Goal: Information Seeking & Learning: Learn about a topic

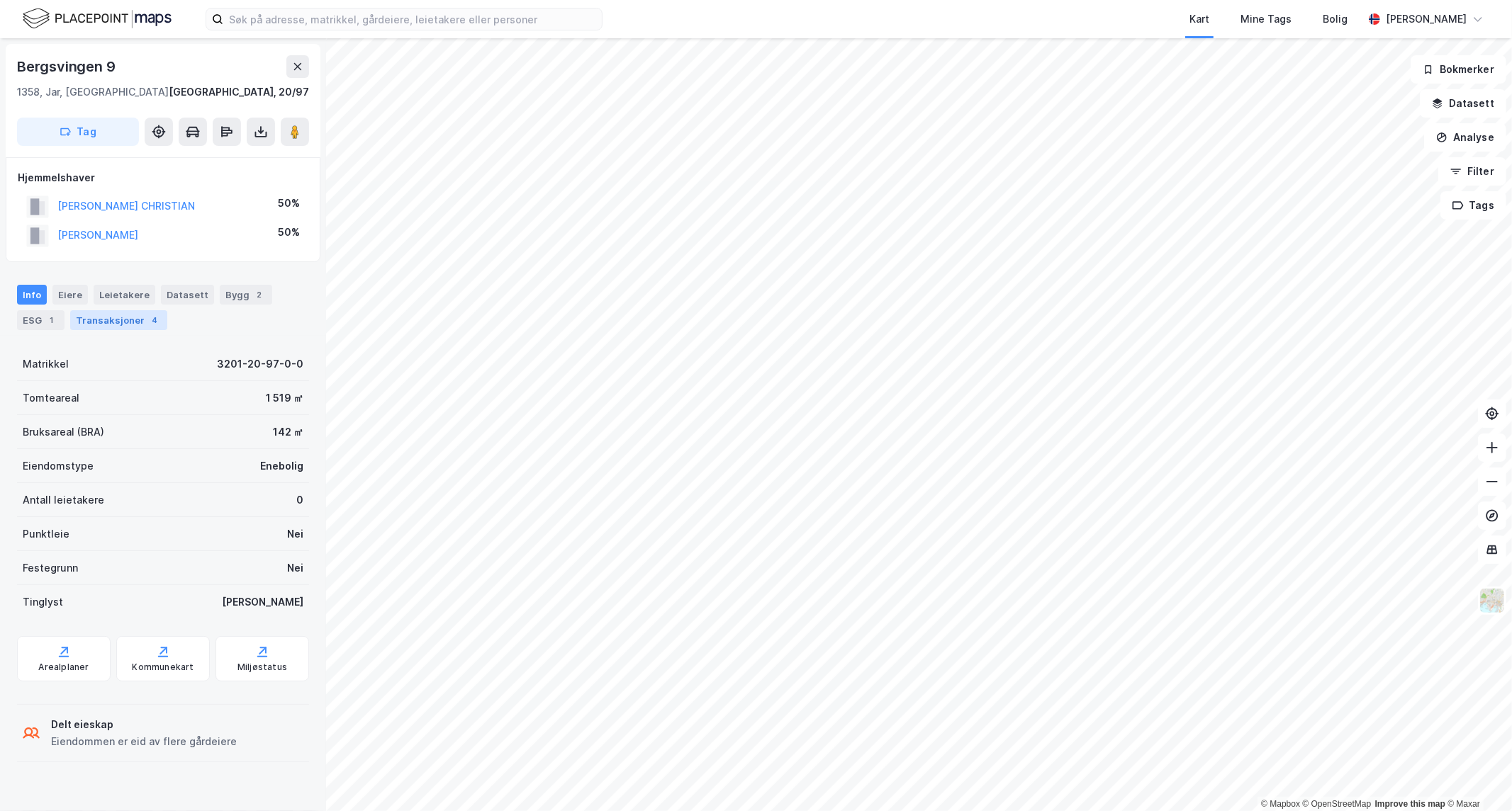
click at [132, 321] on div "Transaksjoner 4" at bounding box center [119, 320] width 97 height 20
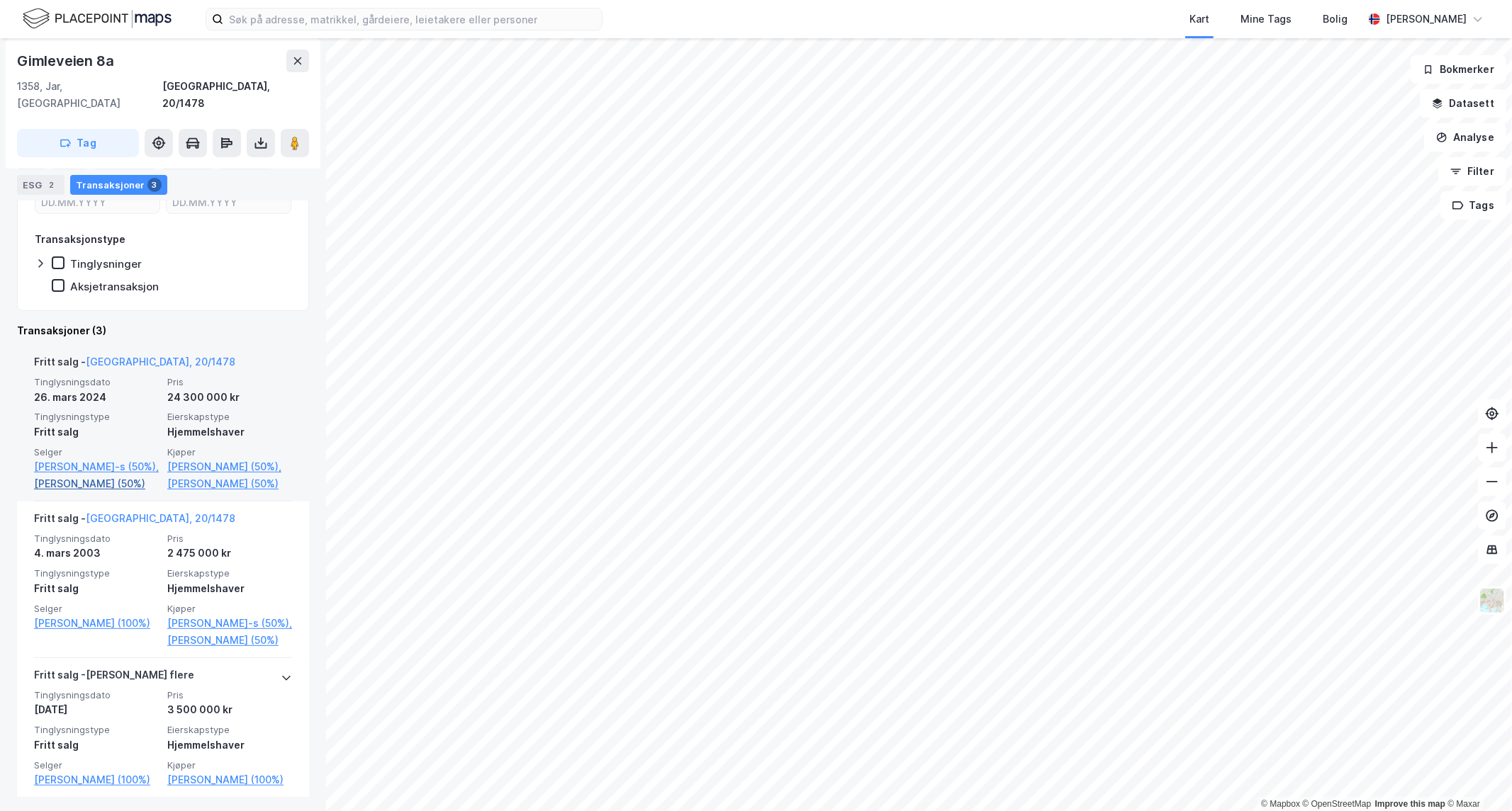
scroll to position [302, 0]
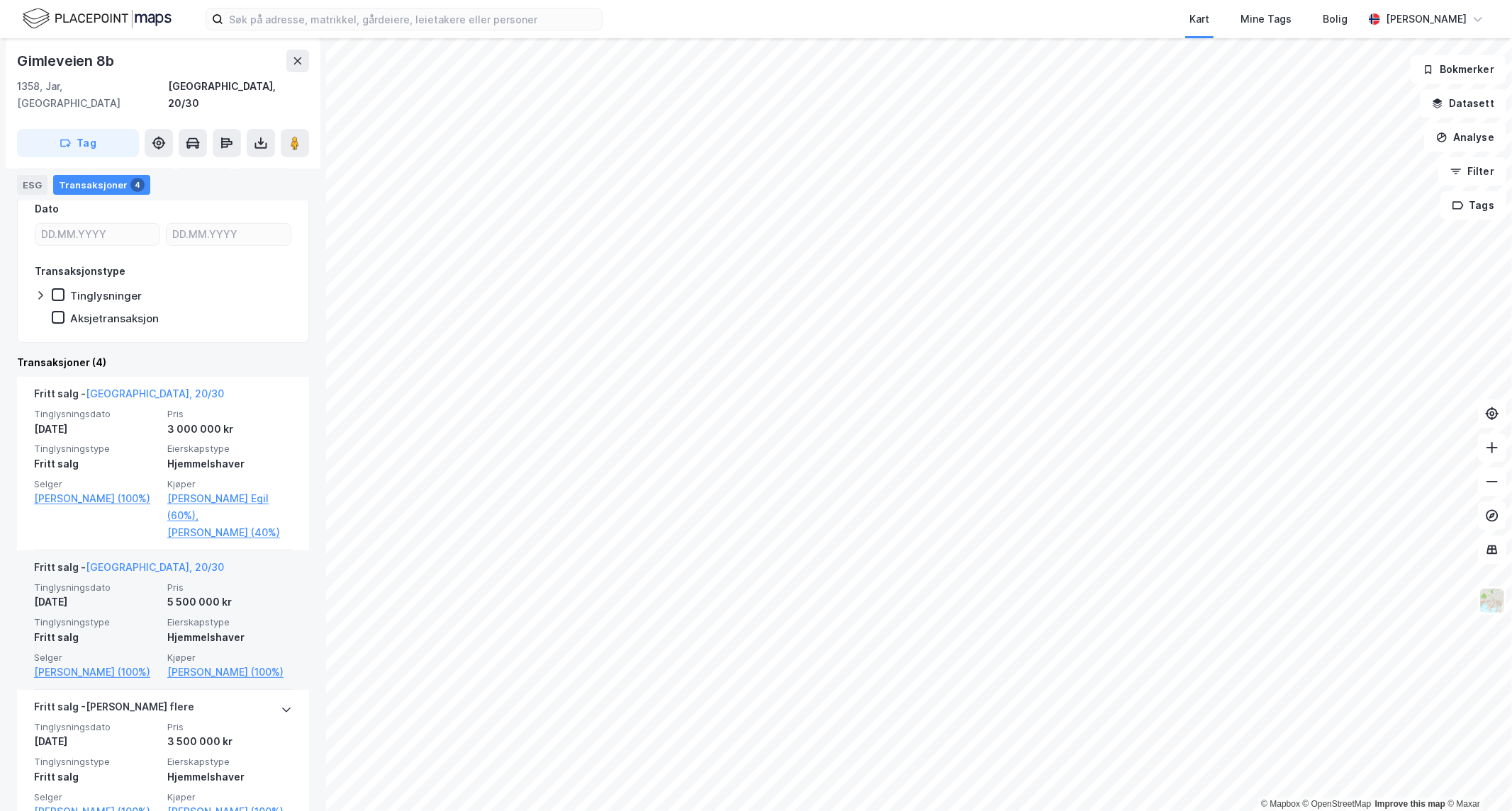
scroll to position [236, 0]
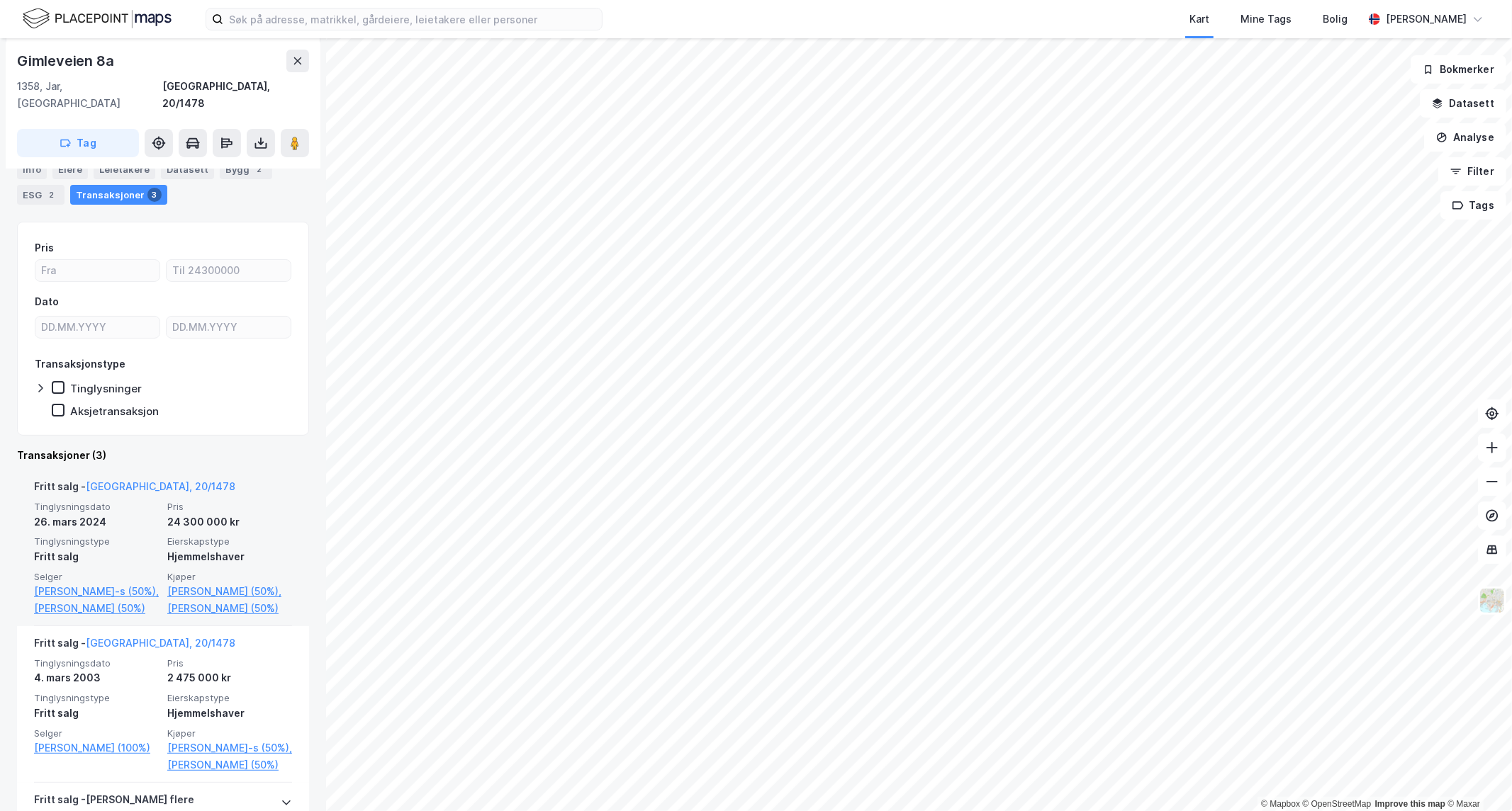
scroll to position [302, 0]
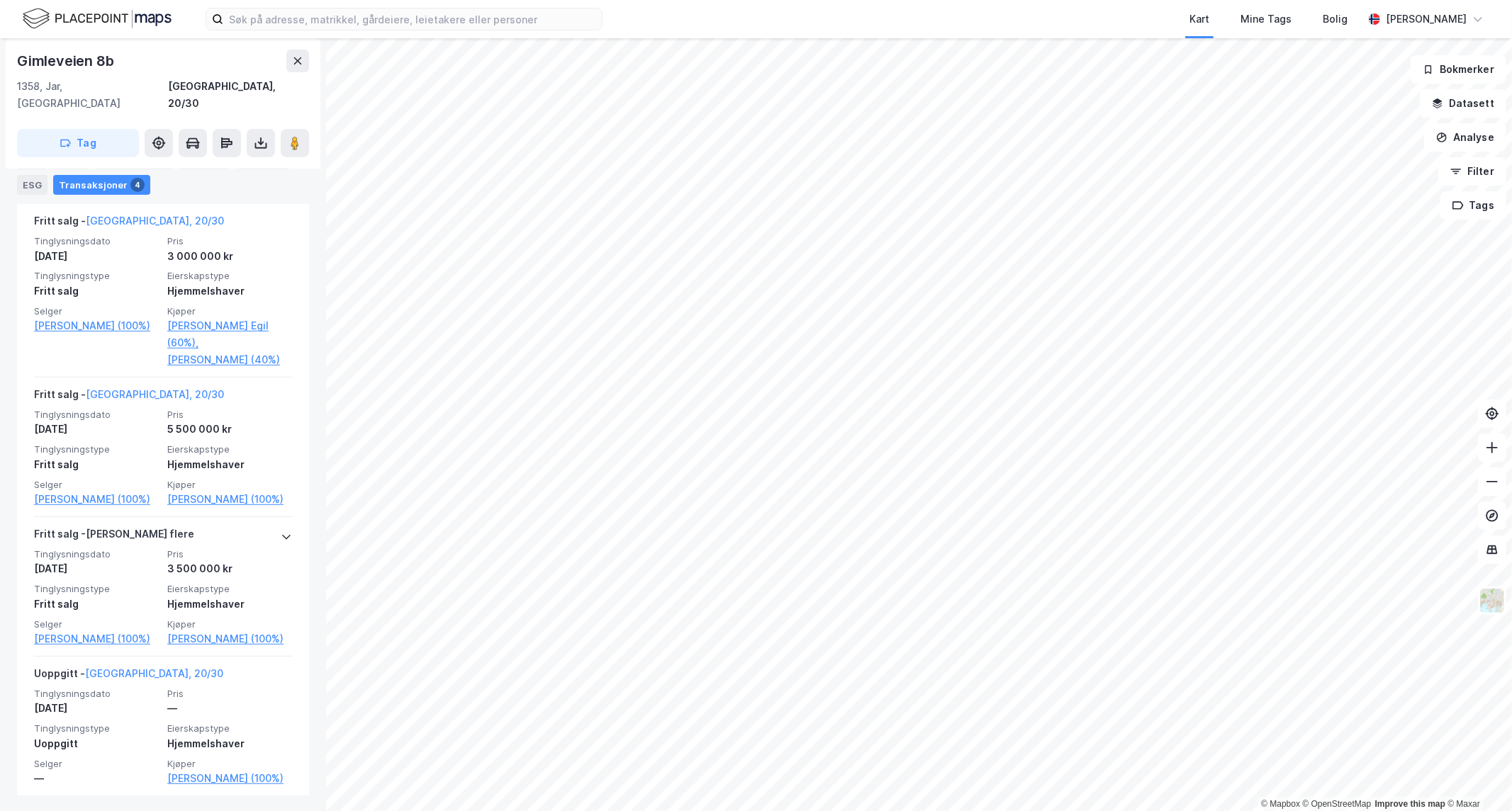
scroll to position [426, 0]
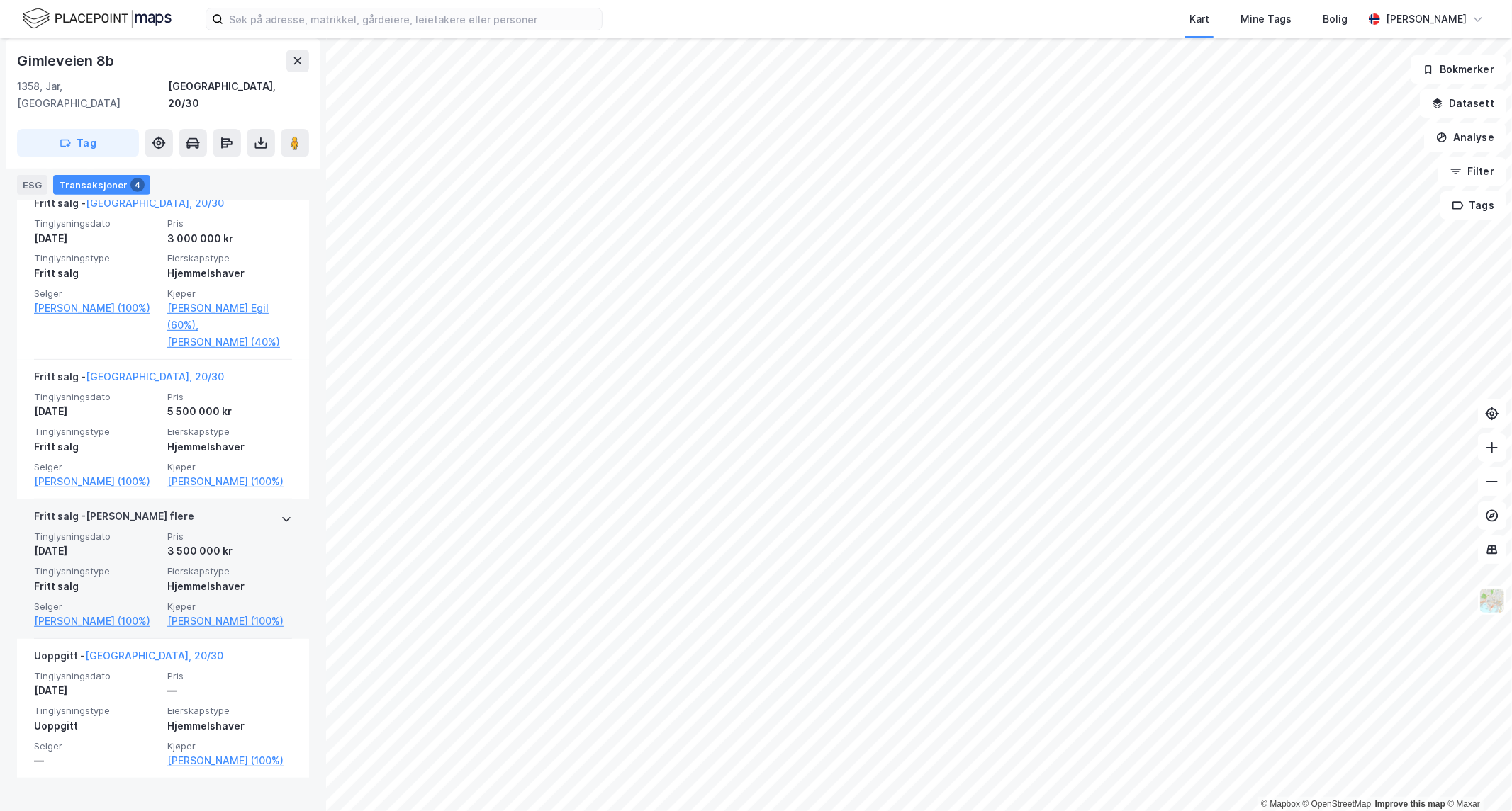
click at [282, 517] on icon at bounding box center [287, 520] width 9 height 5
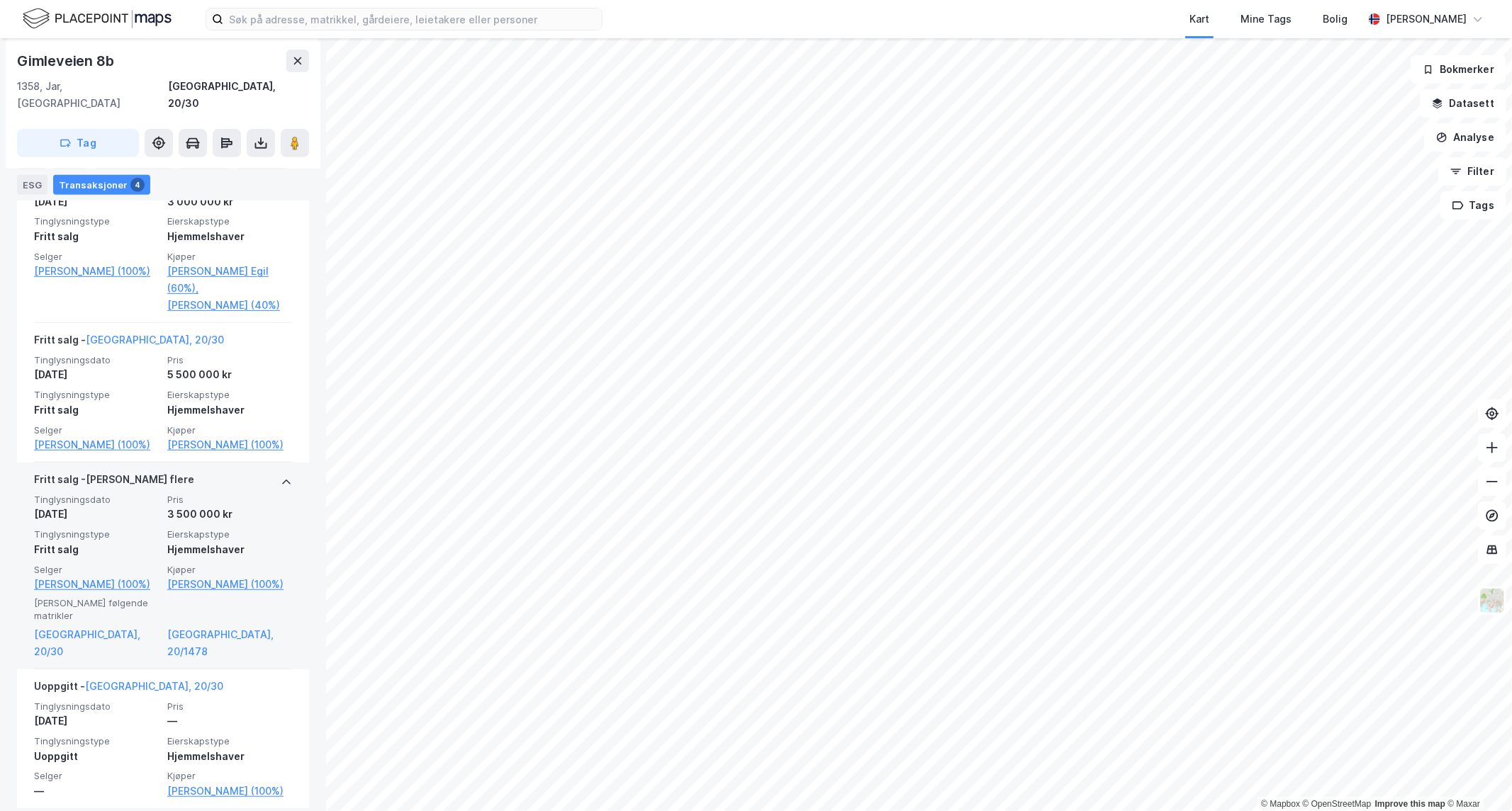
scroll to position [463, 0]
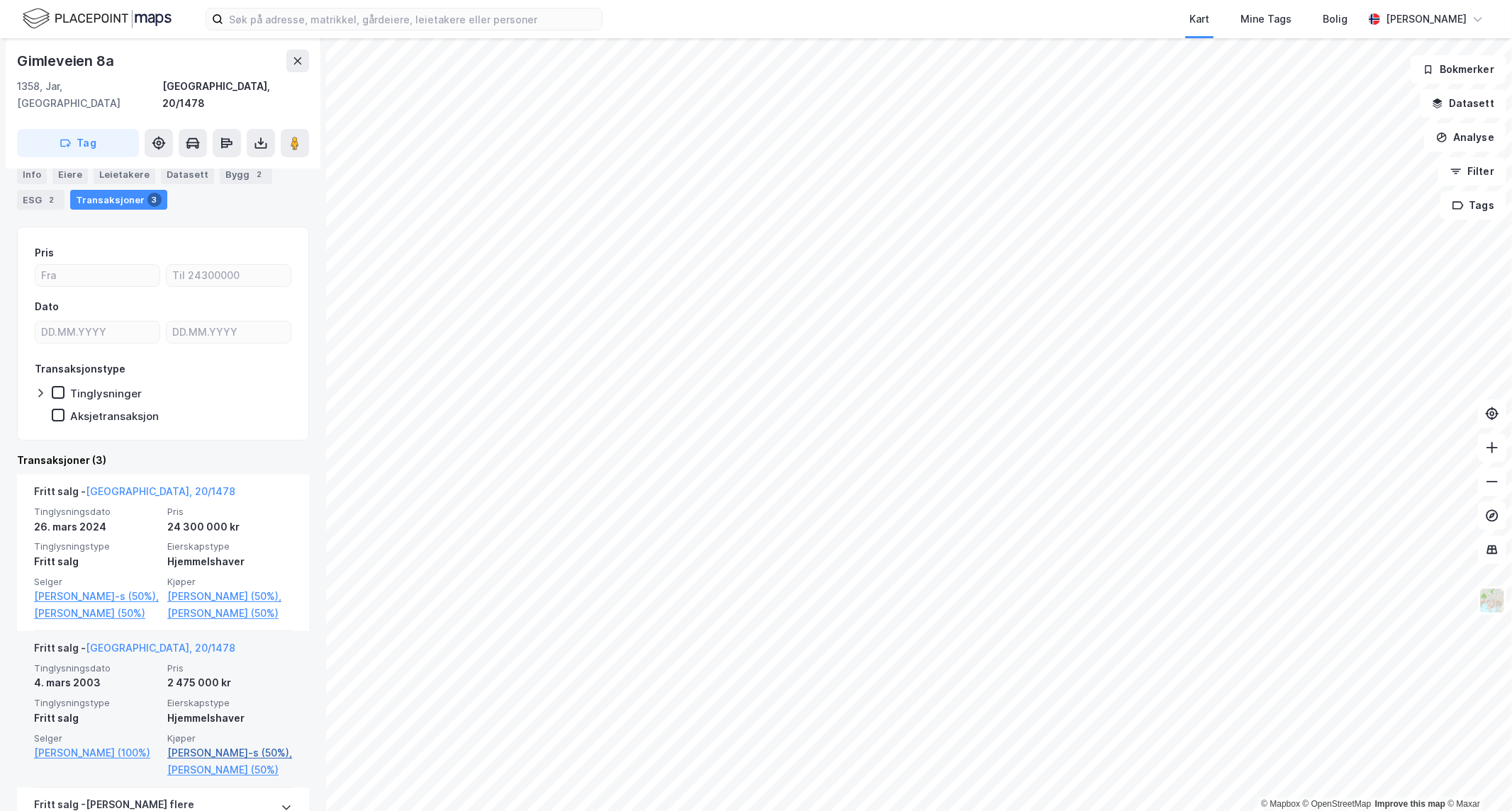
scroll to position [302, 0]
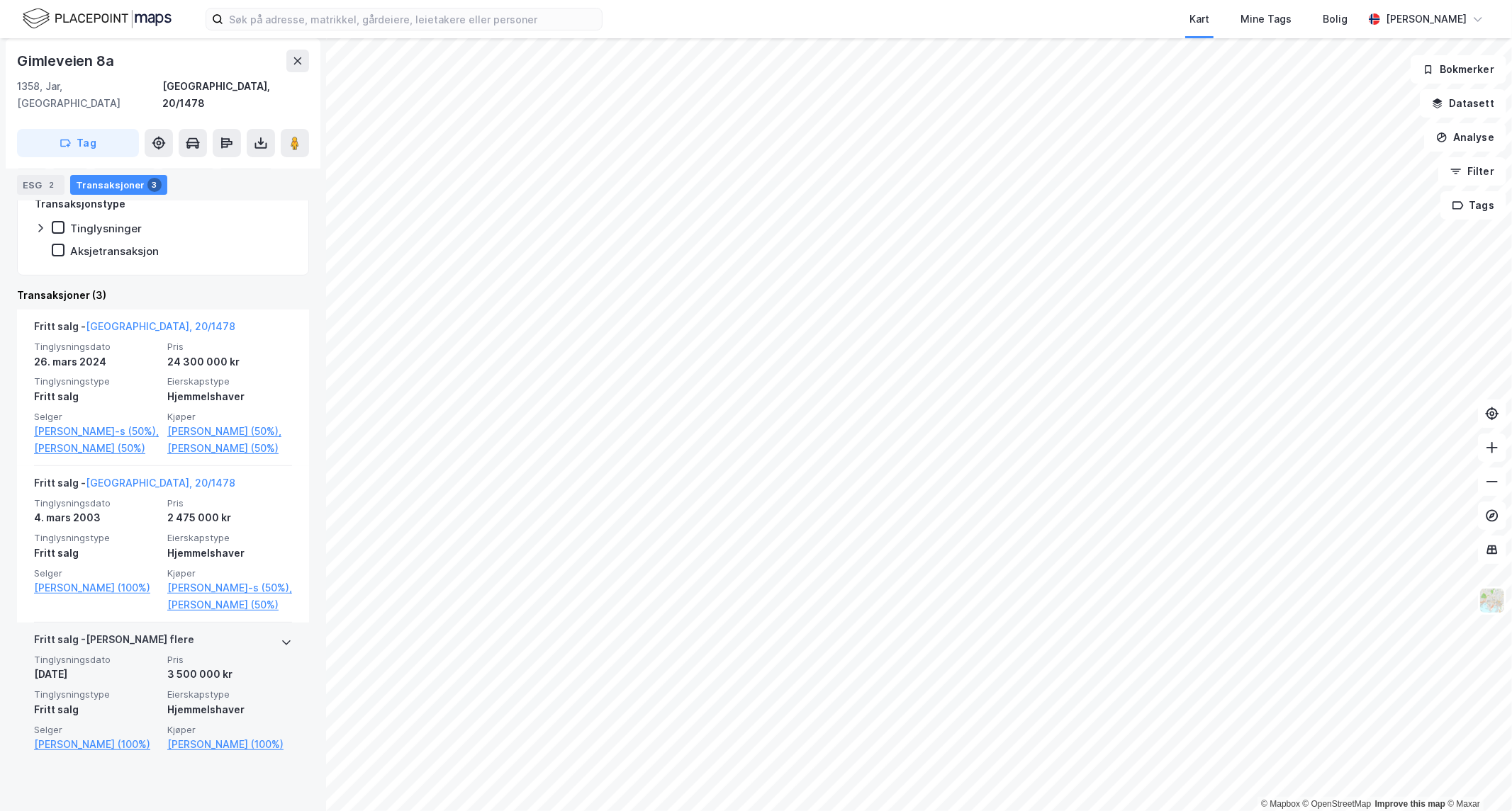
click at [280, 652] on div at bounding box center [286, 641] width 12 height 22
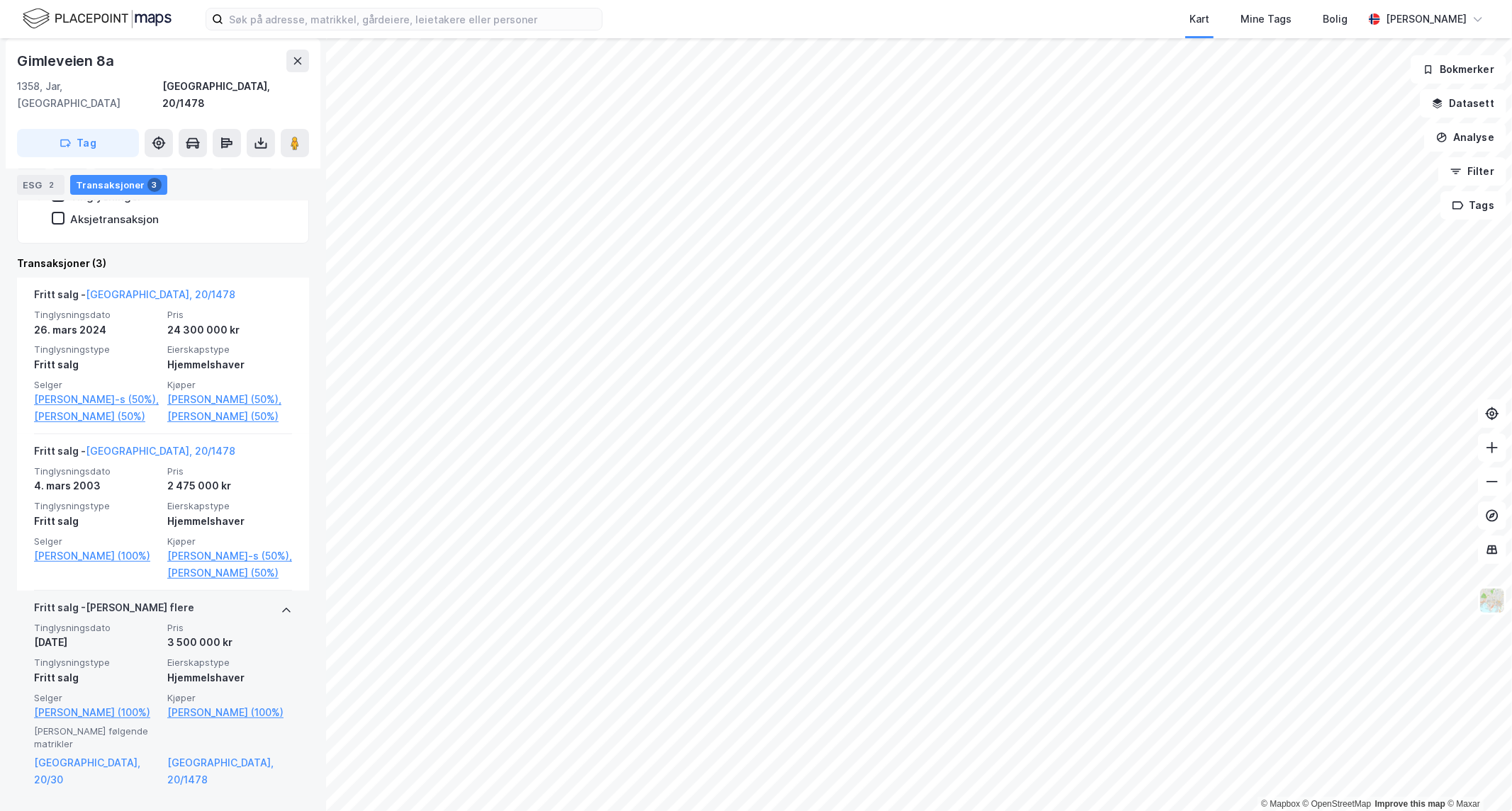
scroll to position [341, 0]
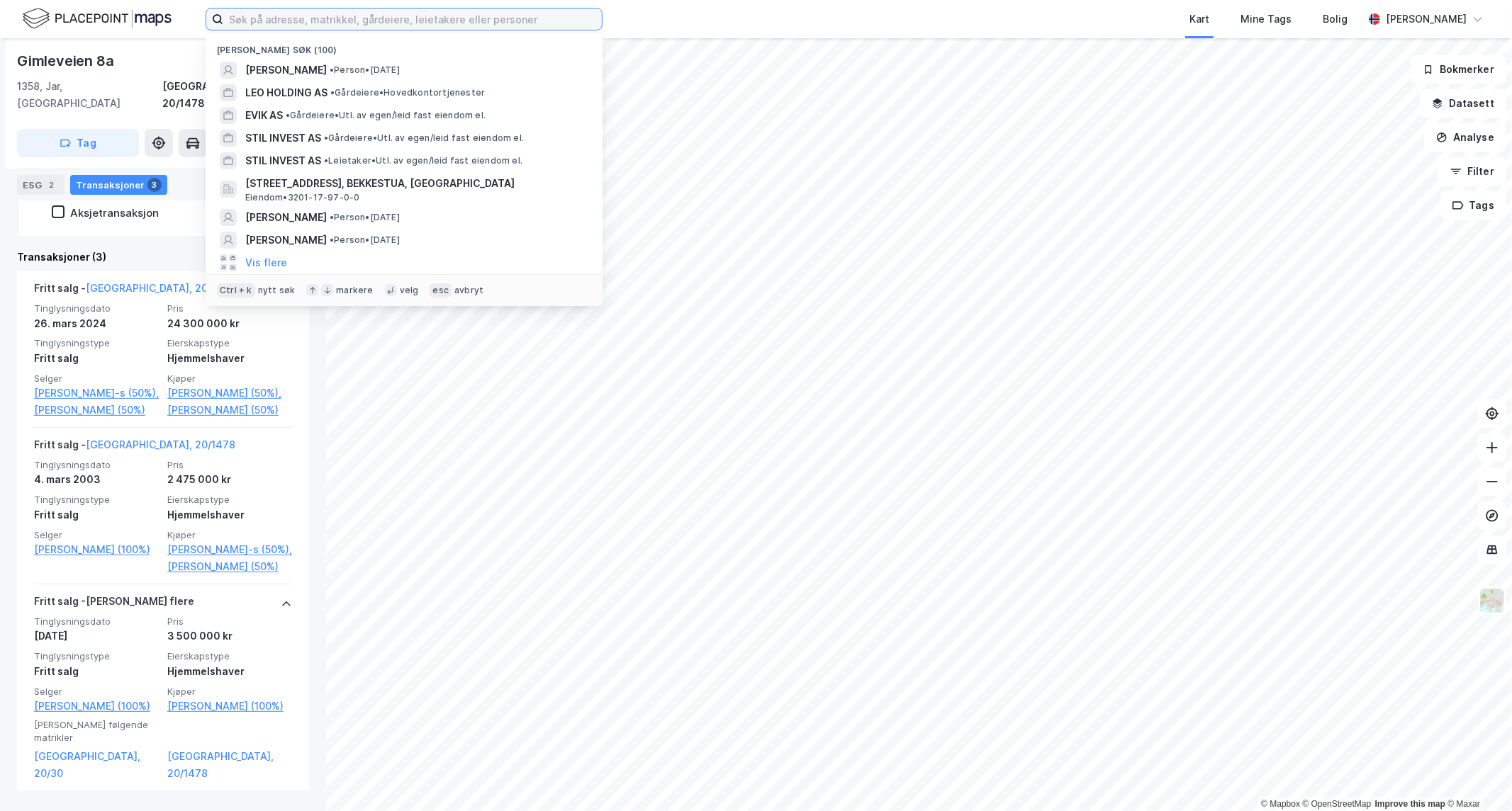
click at [267, 23] on input at bounding box center [412, 20] width 378 height 21
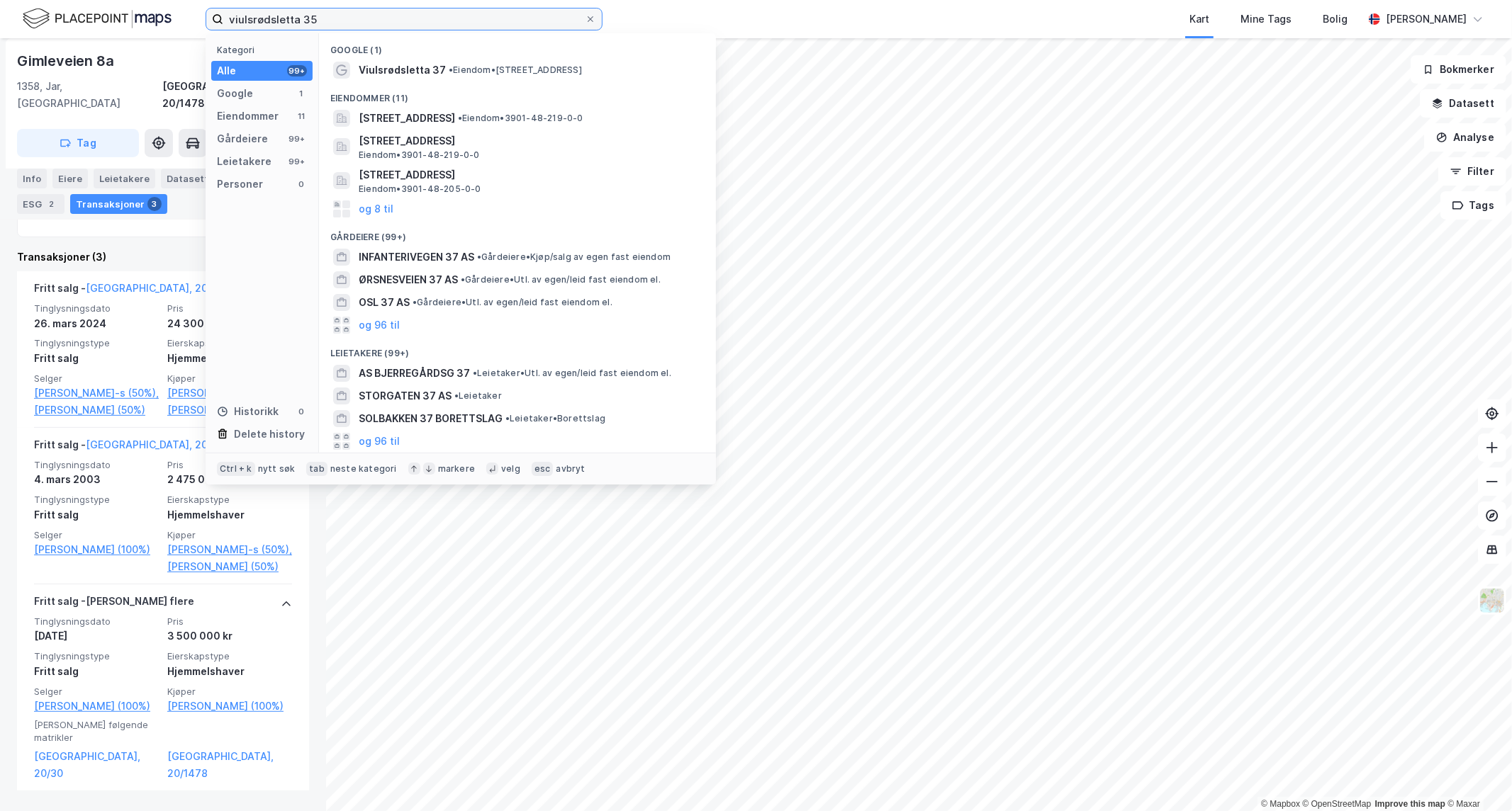
type input "viulsrødsletta 35"
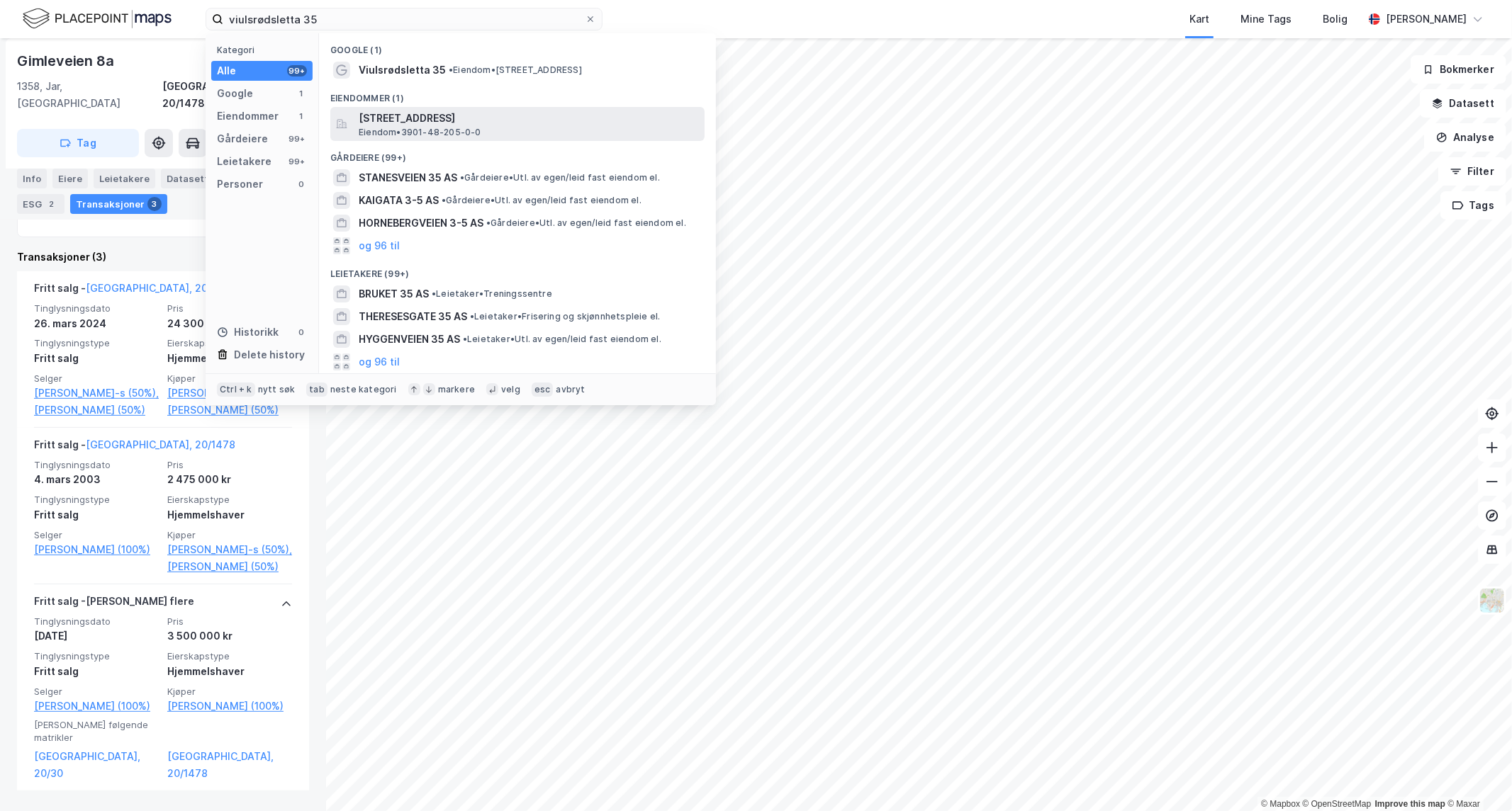
click at [514, 112] on span "[STREET_ADDRESS]" at bounding box center [528, 118] width 340 height 17
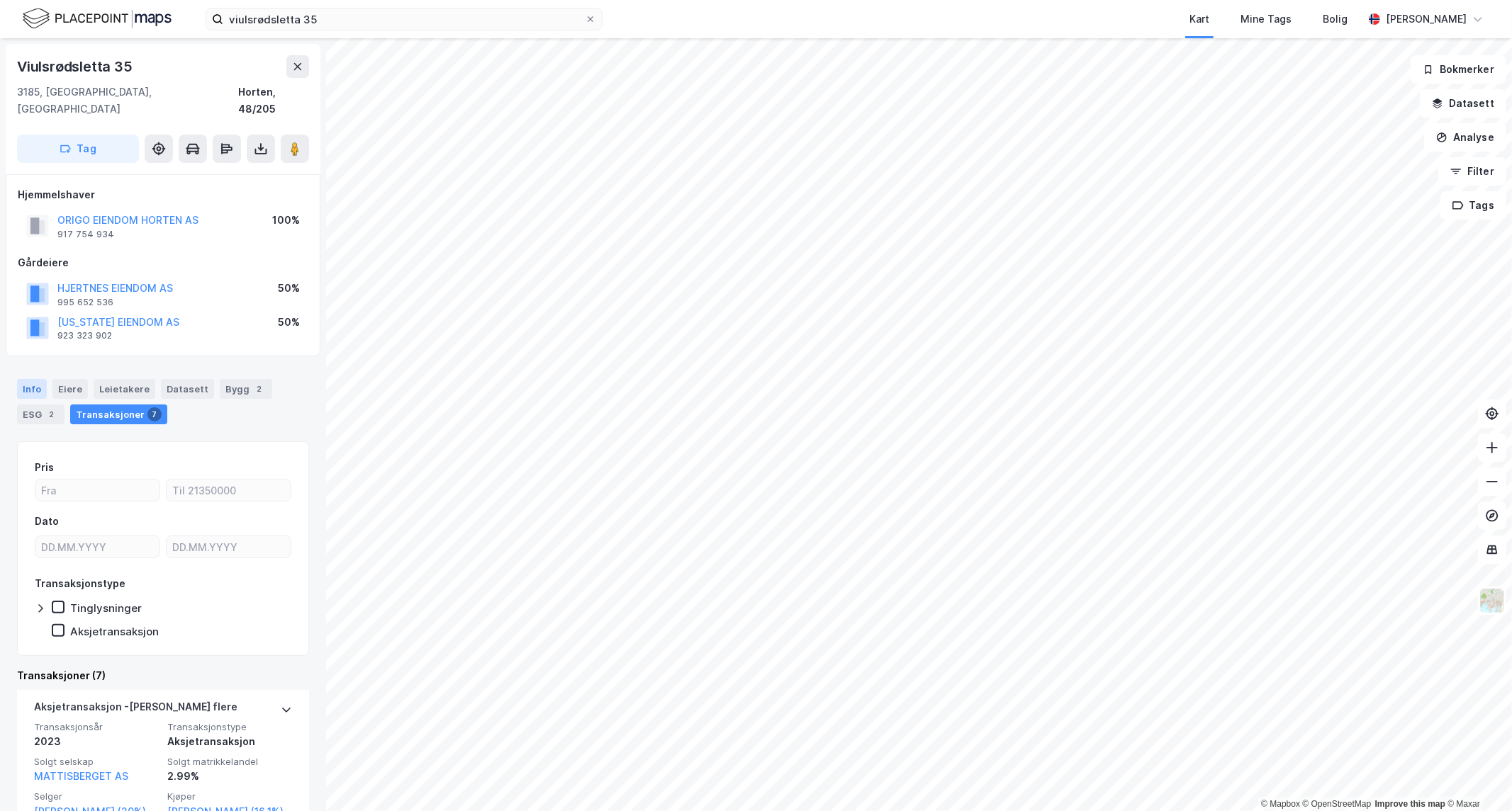
click at [24, 379] on div "Info" at bounding box center [31, 389] width 29 height 20
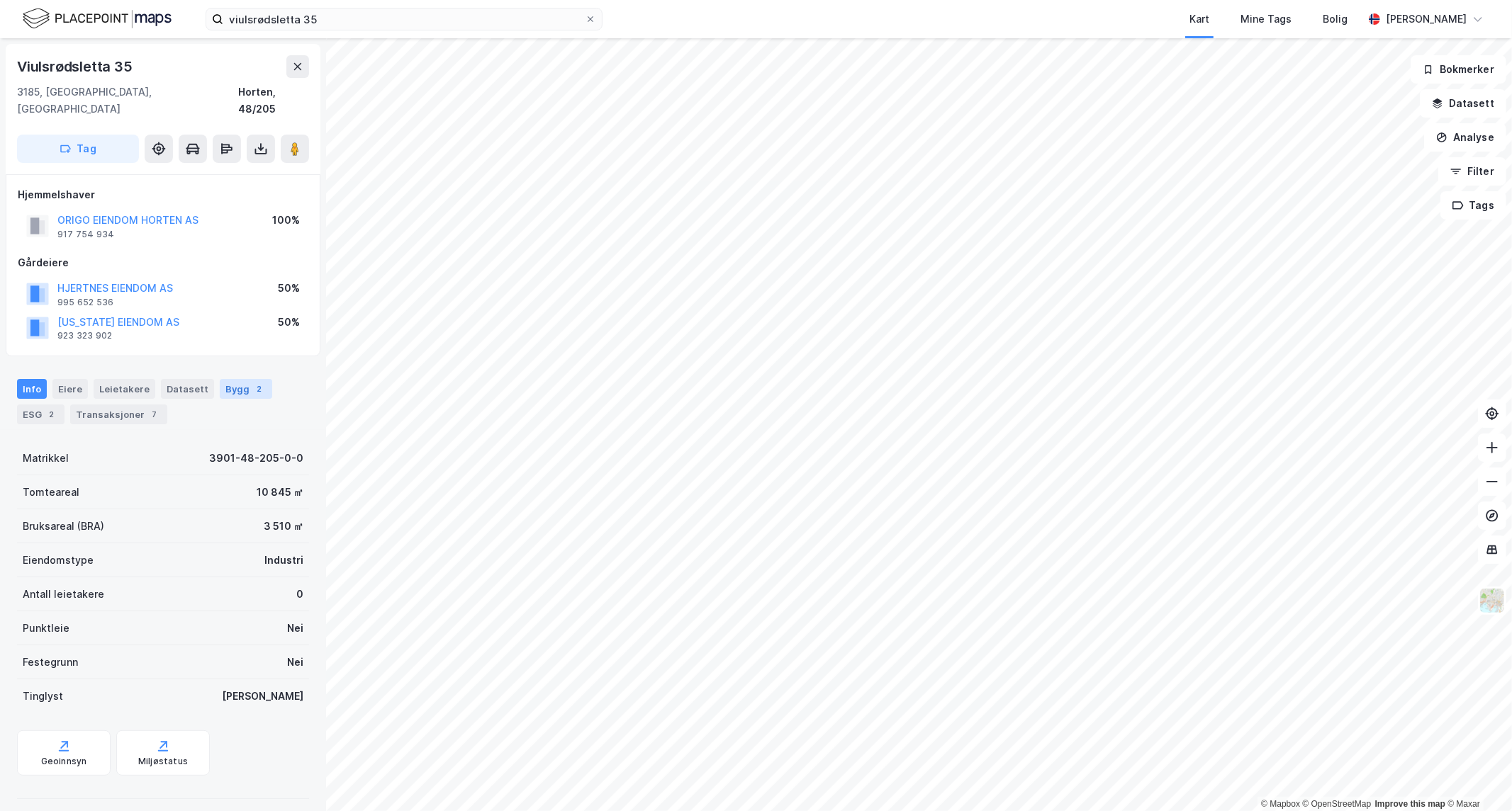
click at [224, 379] on div "Bygg 2" at bounding box center [245, 389] width 53 height 20
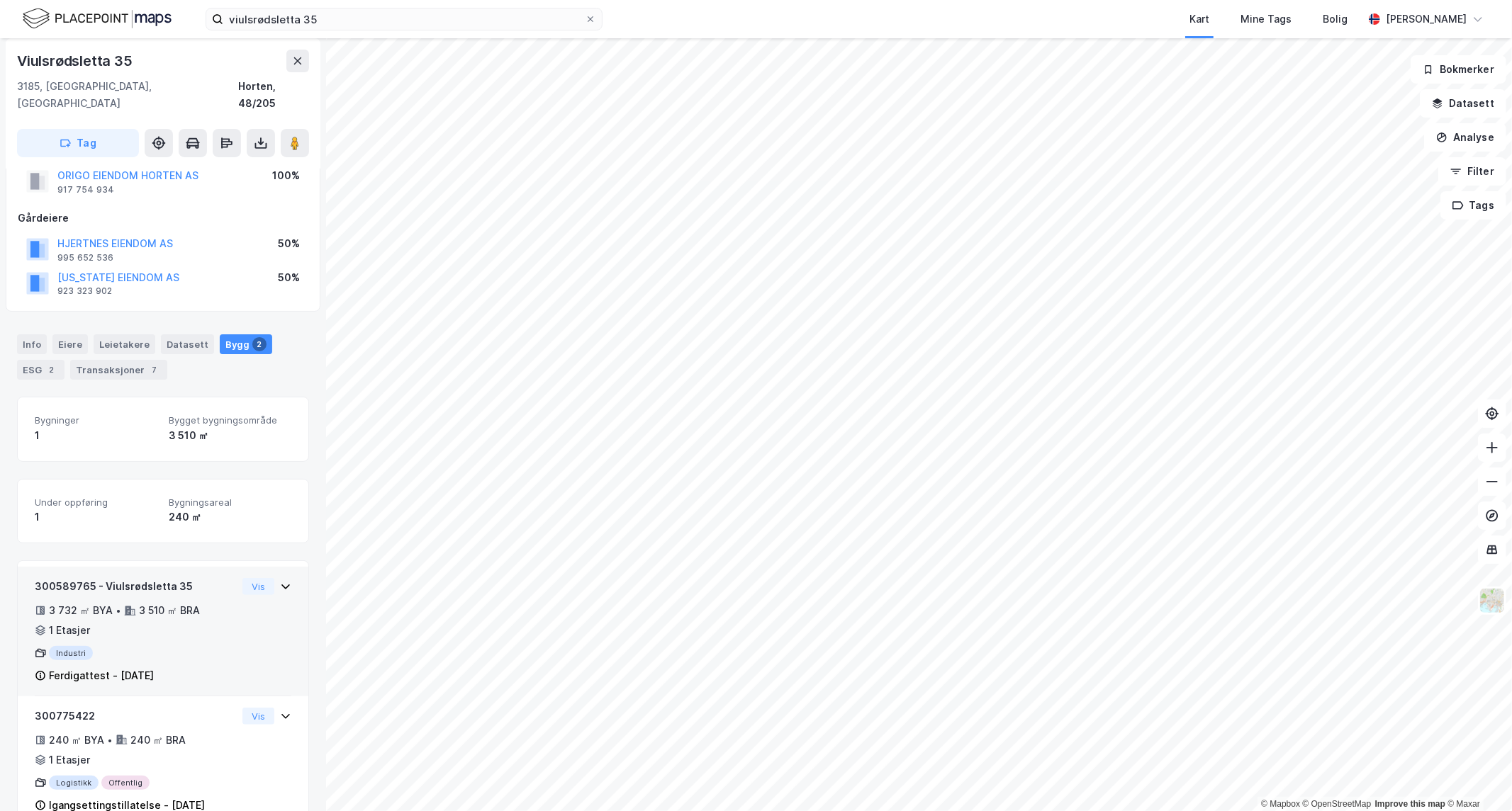
scroll to position [65, 0]
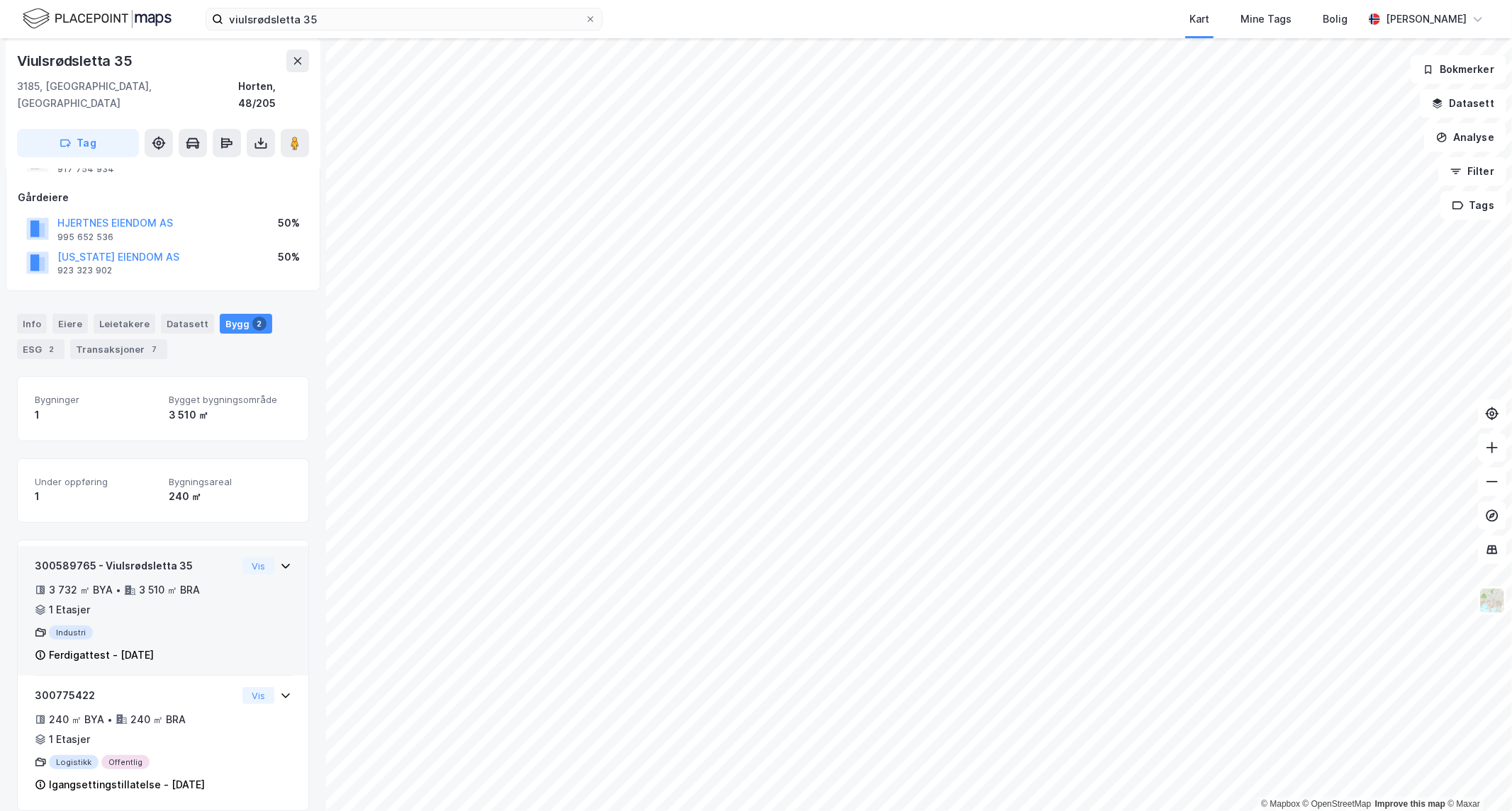
click at [131, 647] on div "Ferdigattest - [DATE]" at bounding box center [102, 655] width 105 height 17
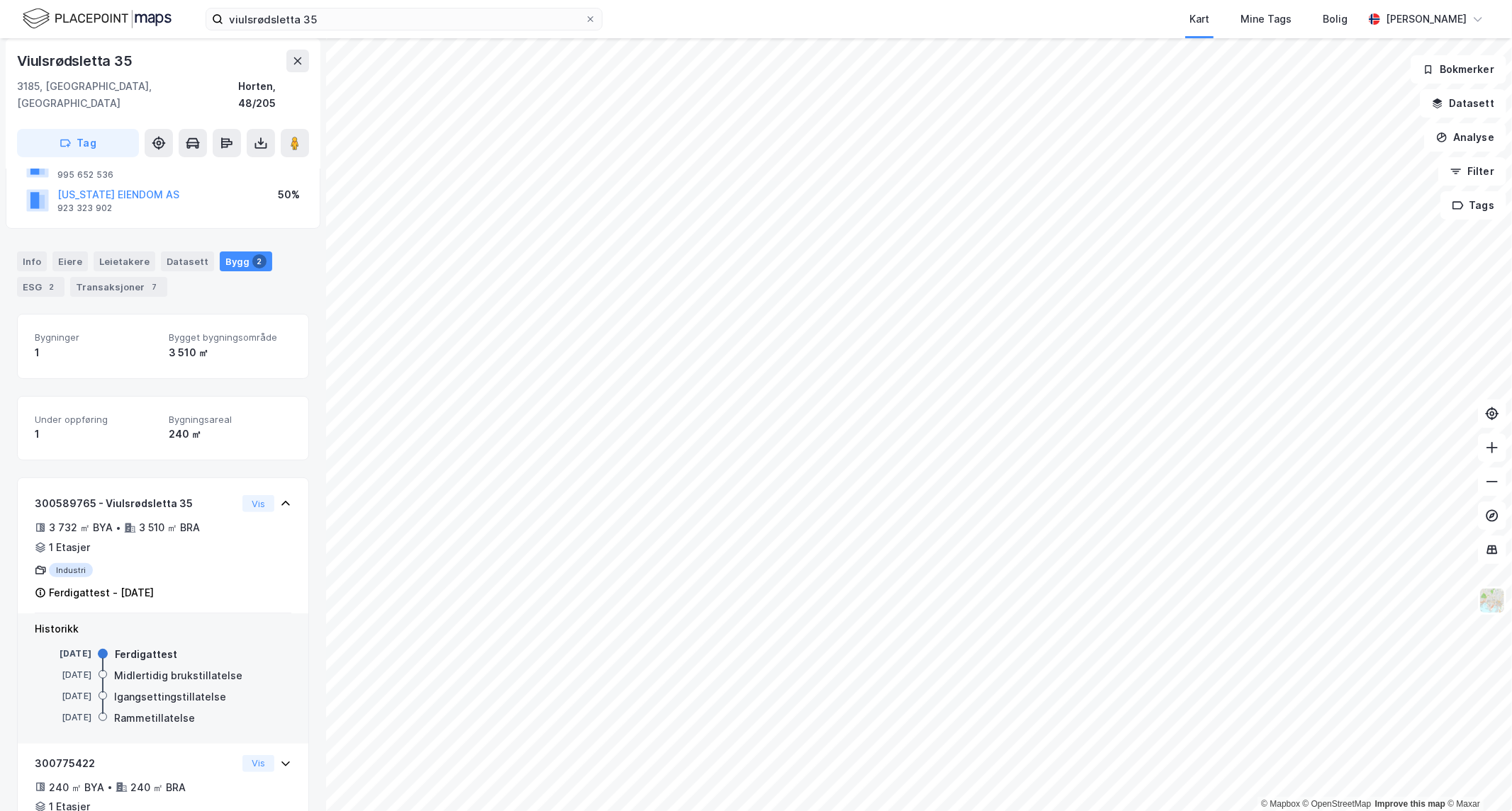
scroll to position [194, 0]
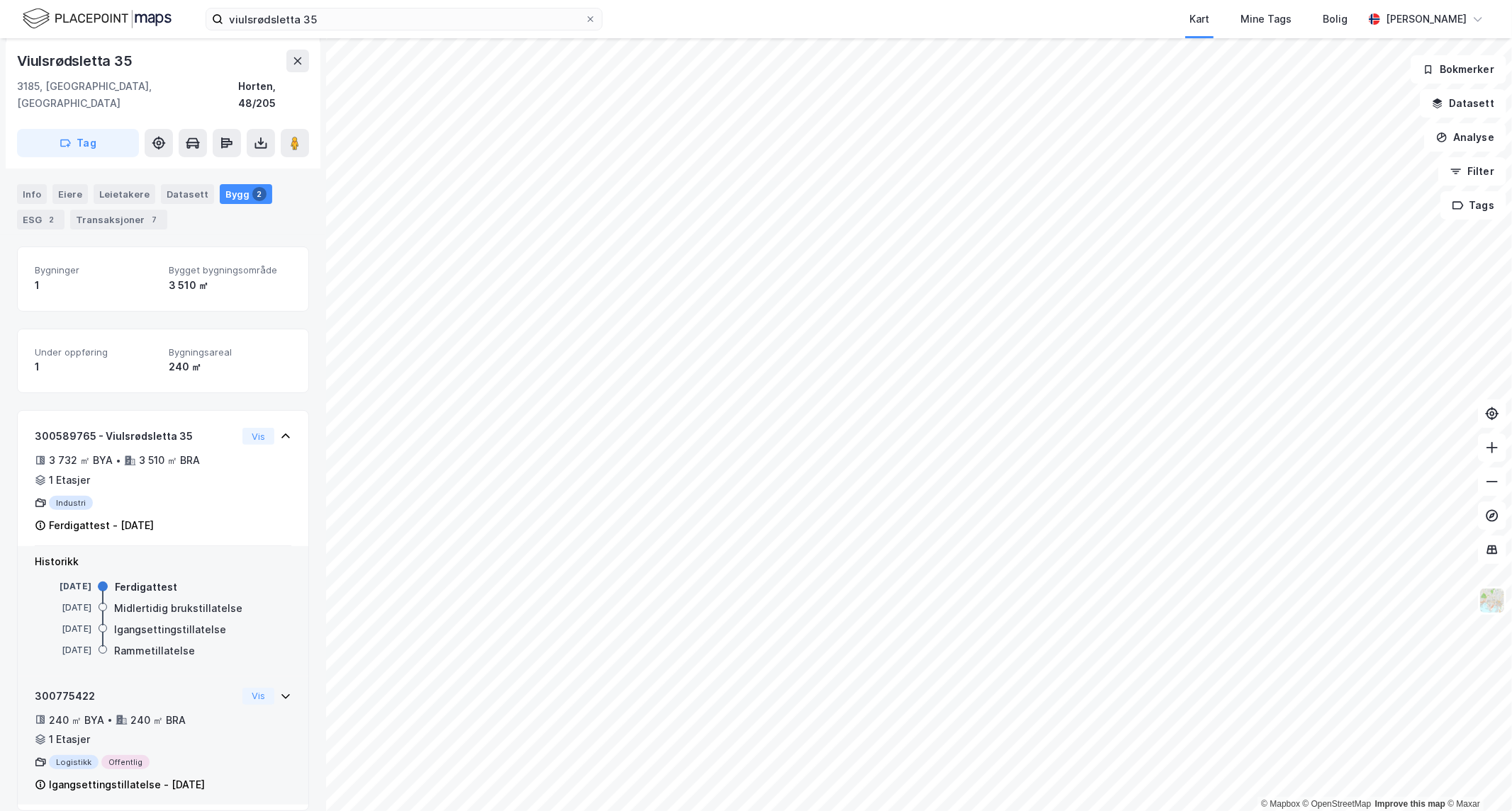
click at [129, 717] on div "240 ㎡ BYA • 240 ㎡ BRA • 1 Etasjer" at bounding box center [136, 730] width 202 height 37
click at [130, 717] on div "240 ㎡ BYA • 240 ㎡ BRA • 1 Etasjer" at bounding box center [136, 729] width 202 height 37
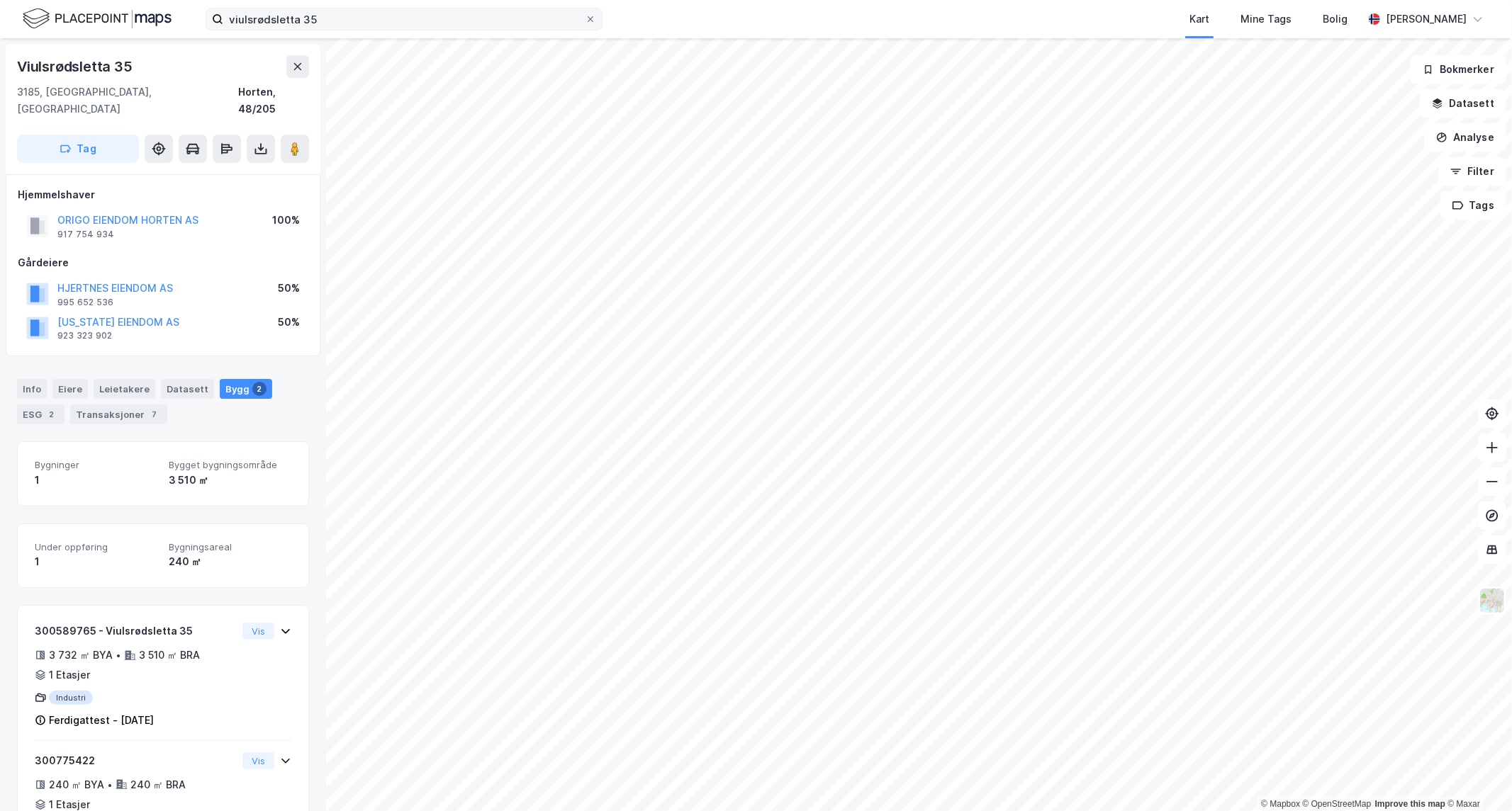
scroll to position [65, 0]
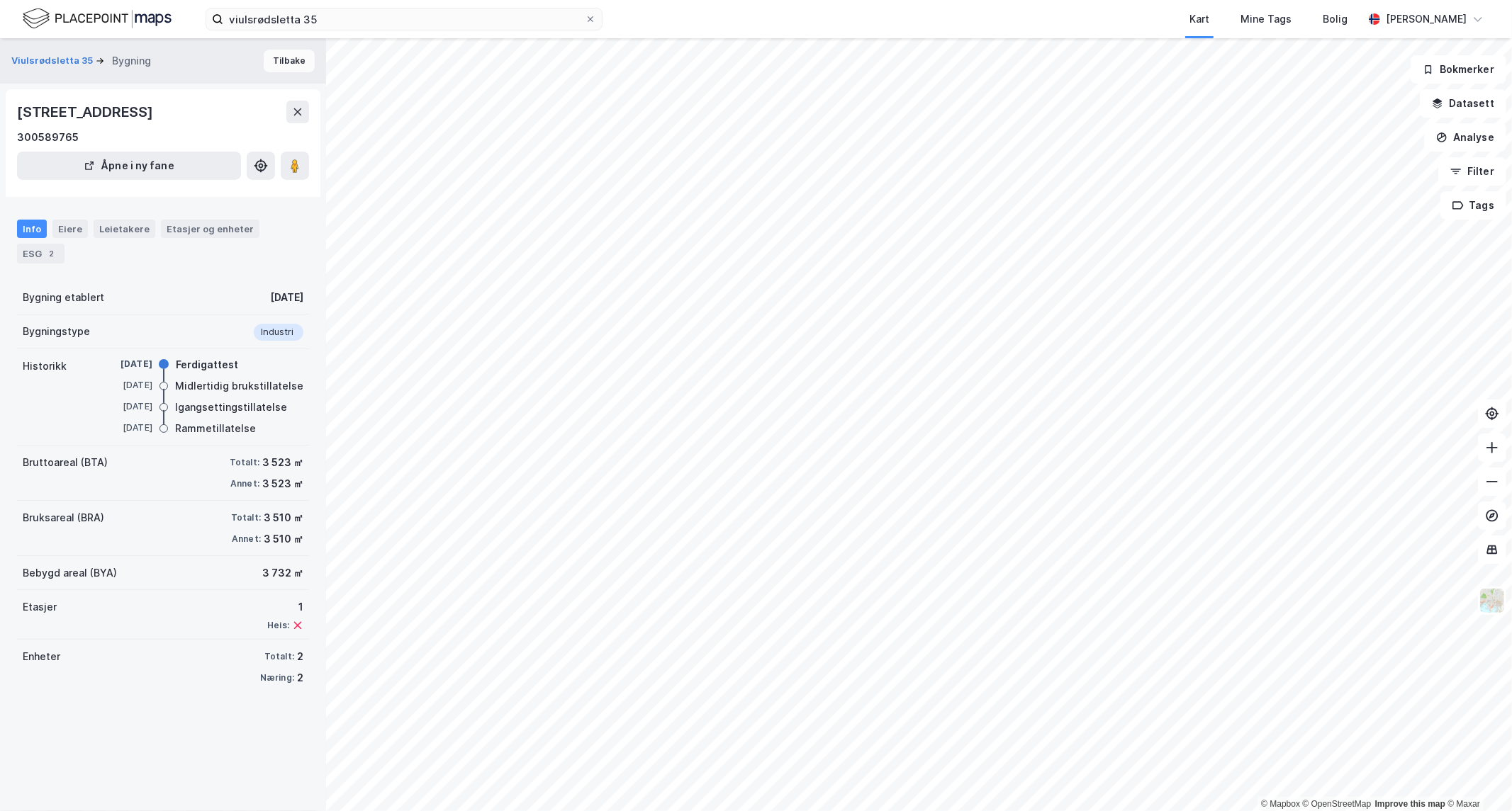
click at [277, 60] on button "Tilbake" at bounding box center [288, 61] width 51 height 22
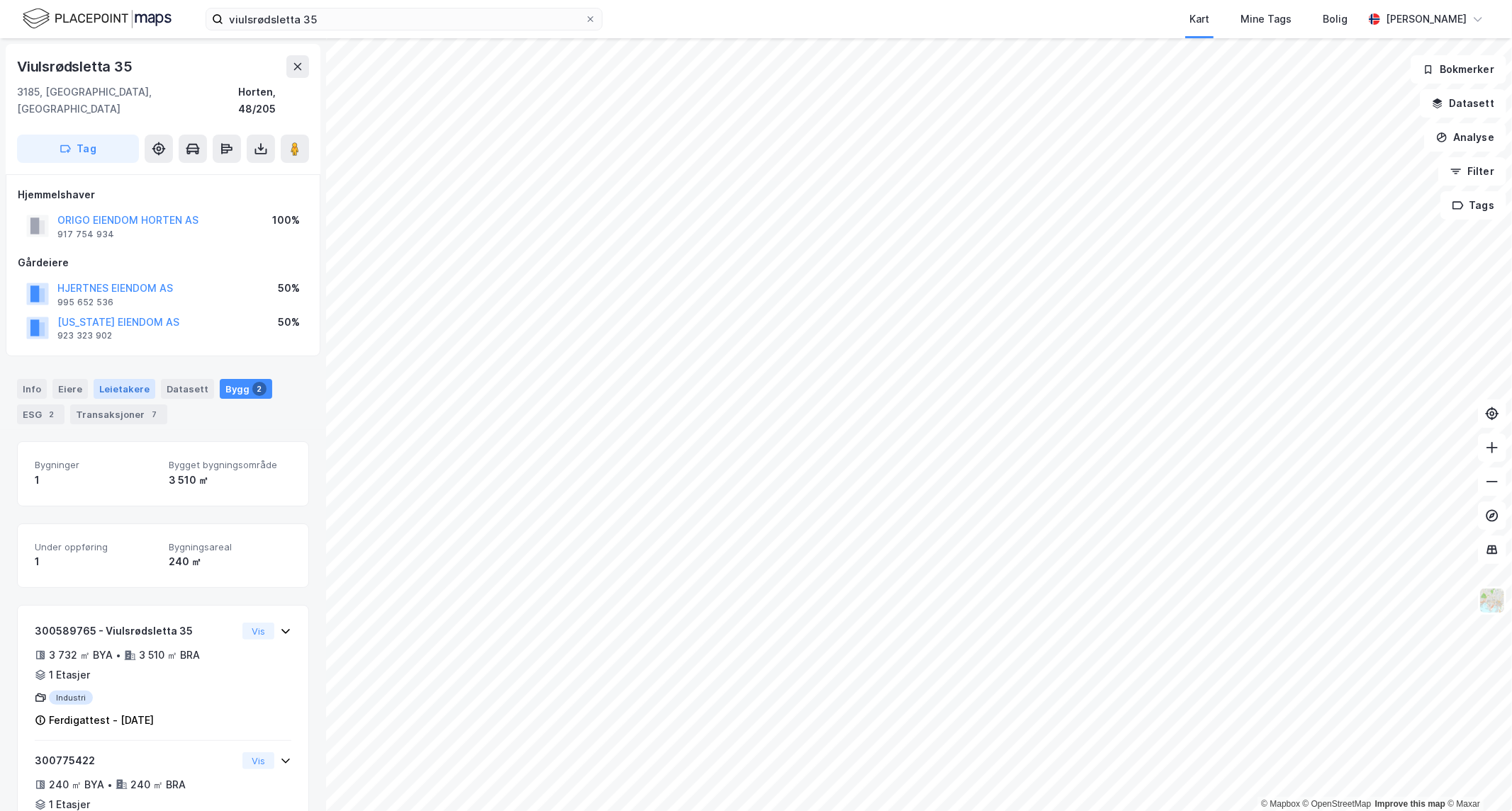
click at [126, 379] on div "Leietakere" at bounding box center [124, 389] width 62 height 20
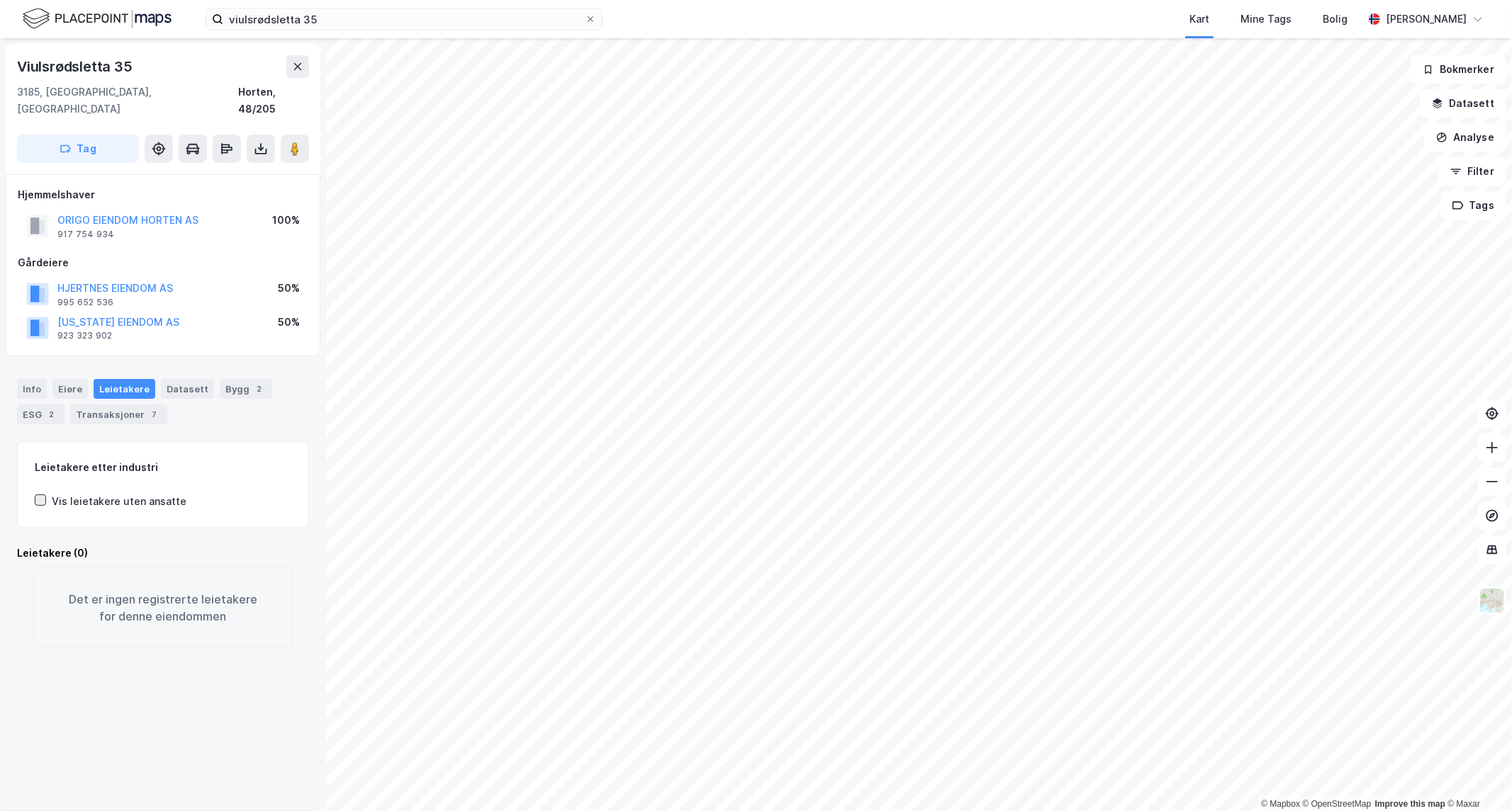
click at [38, 495] on icon at bounding box center [40, 500] width 10 height 10
click at [53, 379] on div "Eiere" at bounding box center [71, 389] width 36 height 20
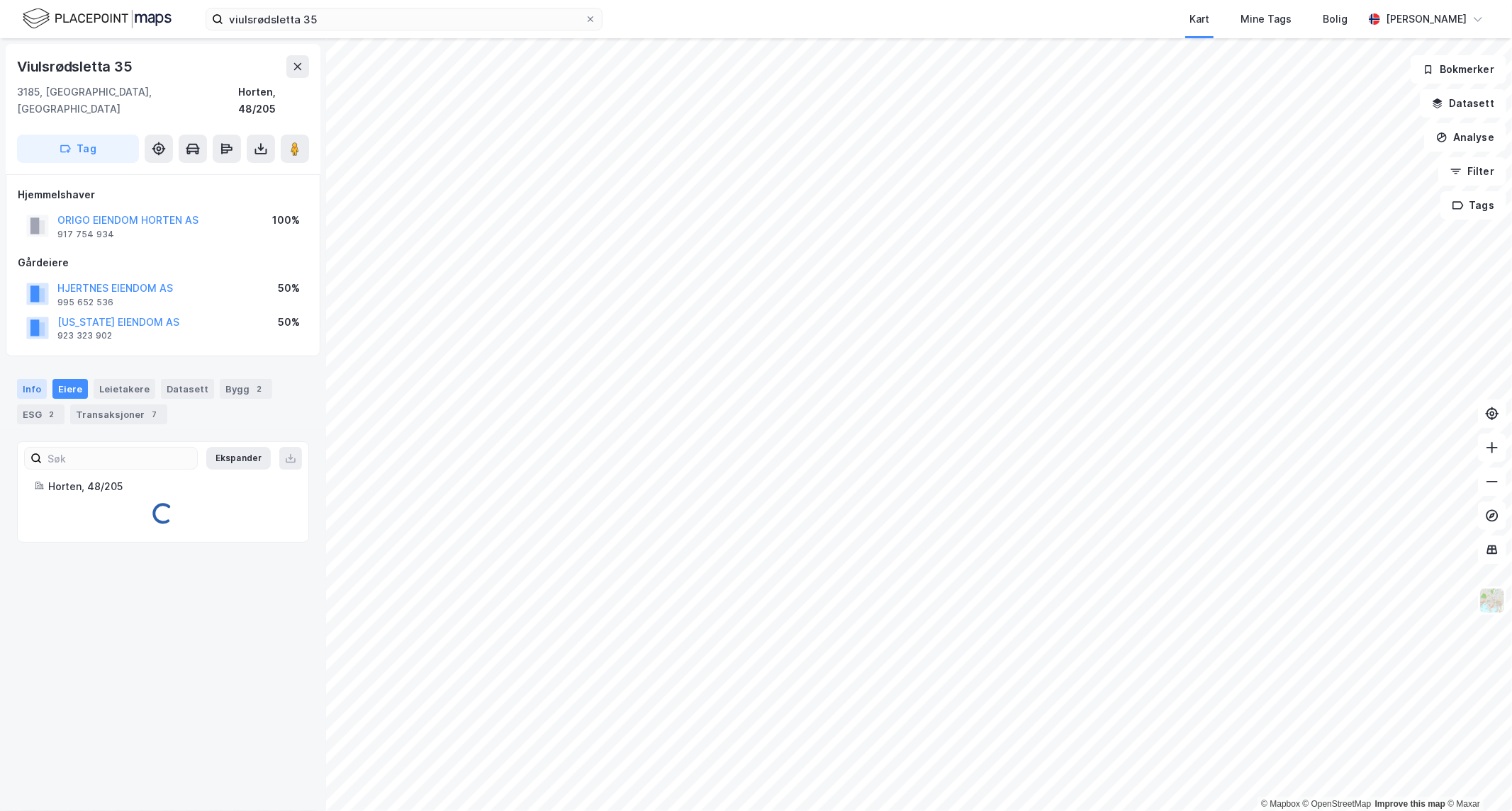
click at [22, 379] on div "Info" at bounding box center [31, 389] width 29 height 20
